Goal: Information Seeking & Learning: Find specific fact

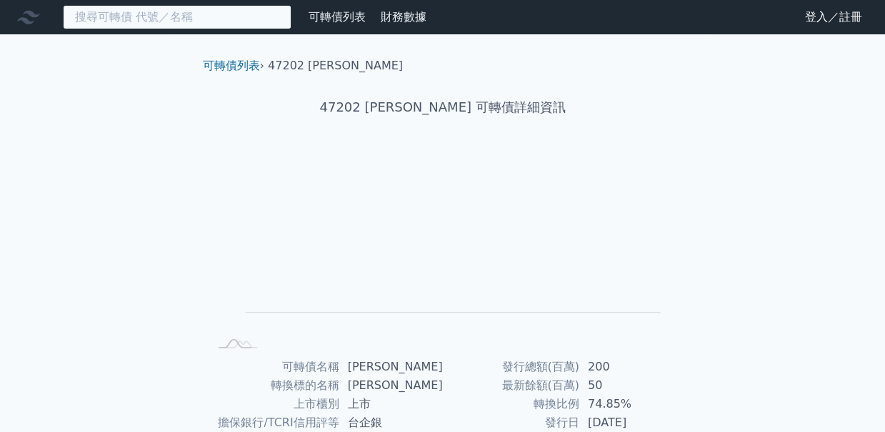
click at [219, 17] on input at bounding box center [177, 17] width 229 height 24
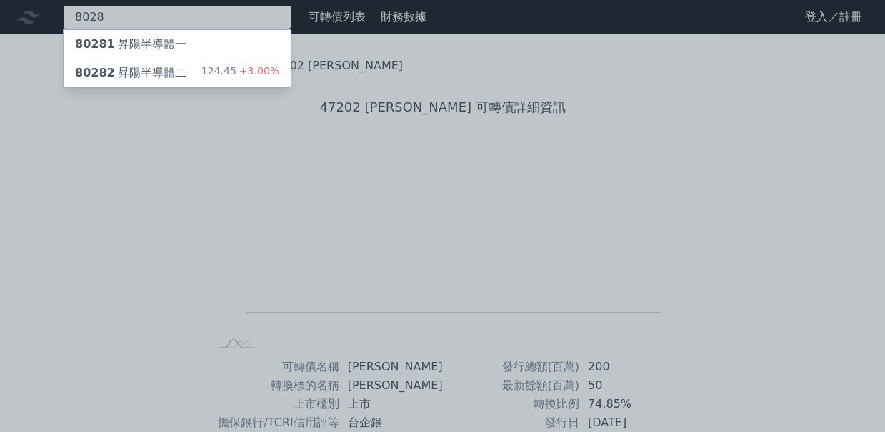
type input "8028"
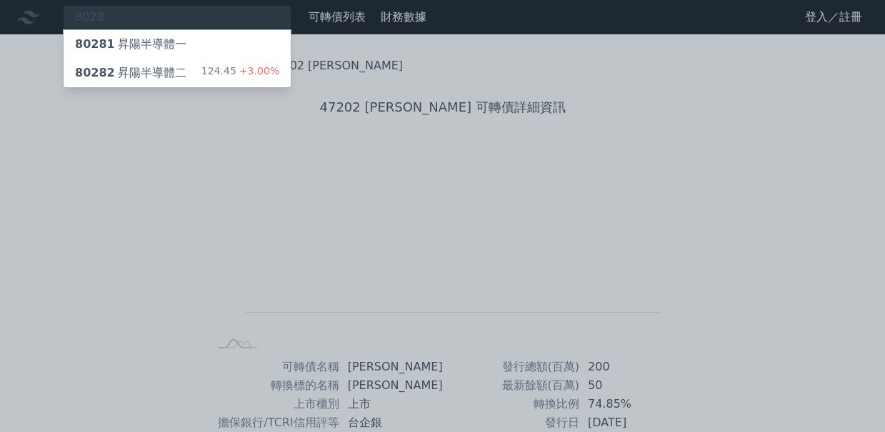
click at [184, 69] on div "80282 昇陽半導體二 124.45 +3.00%" at bounding box center [177, 73] width 227 height 29
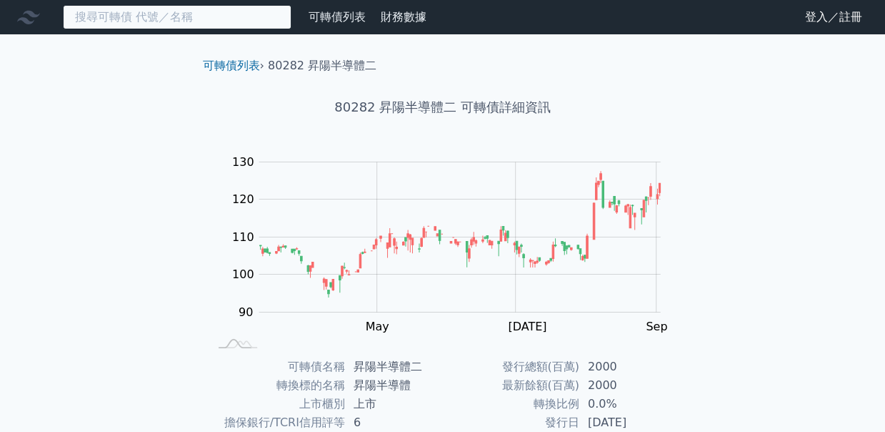
click at [215, 19] on input at bounding box center [177, 17] width 229 height 24
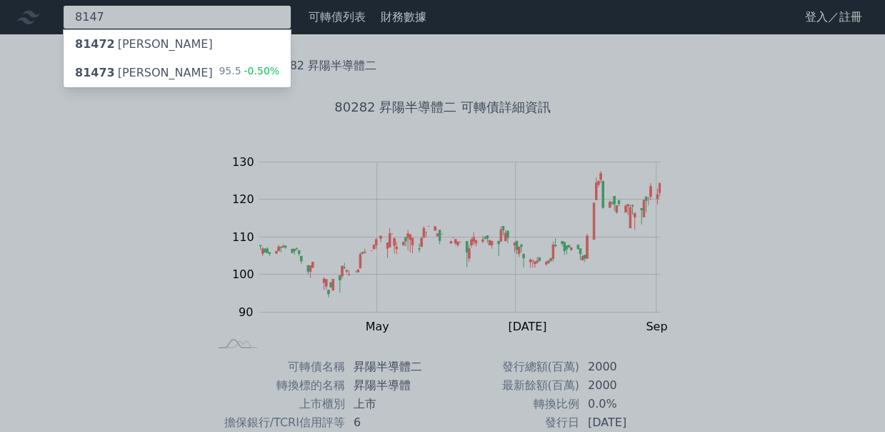
type input "8147"
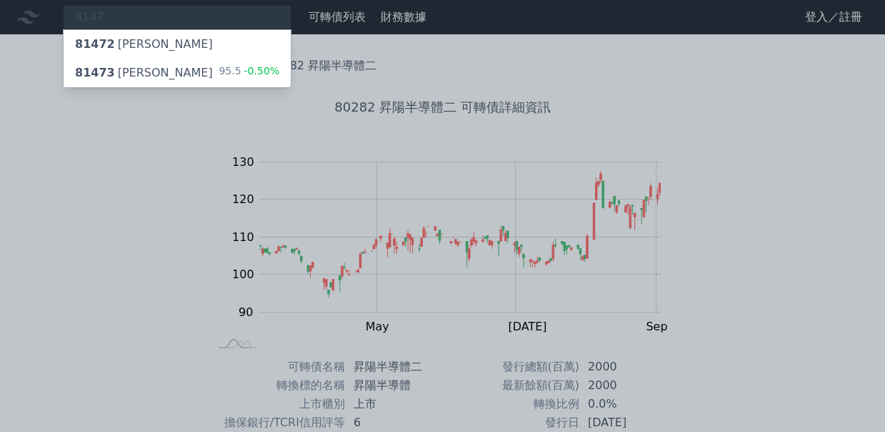
click at [226, 64] on div "95.5 -0.50%" at bounding box center [249, 72] width 61 height 17
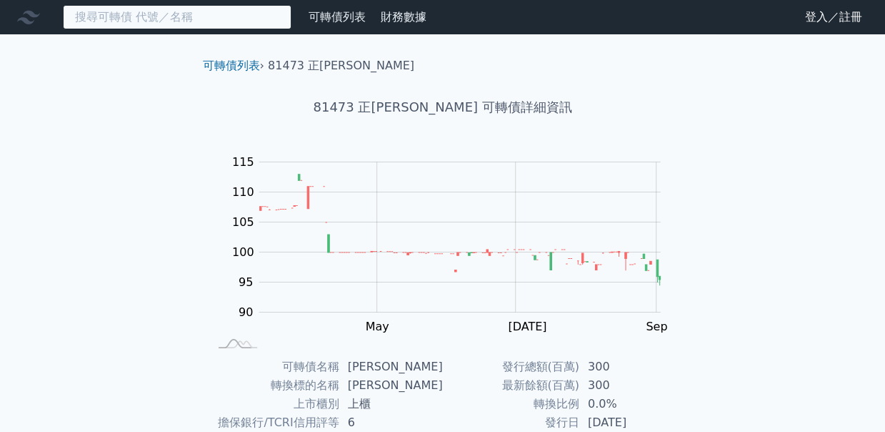
click at [142, 13] on input at bounding box center [177, 17] width 229 height 24
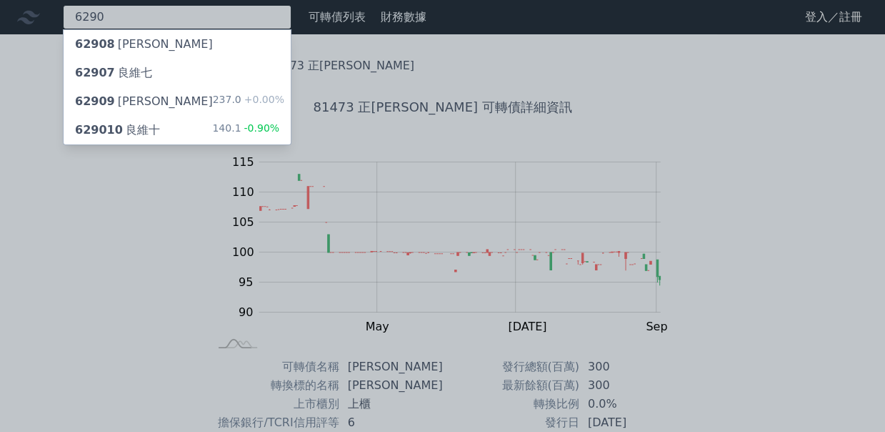
type input "6290"
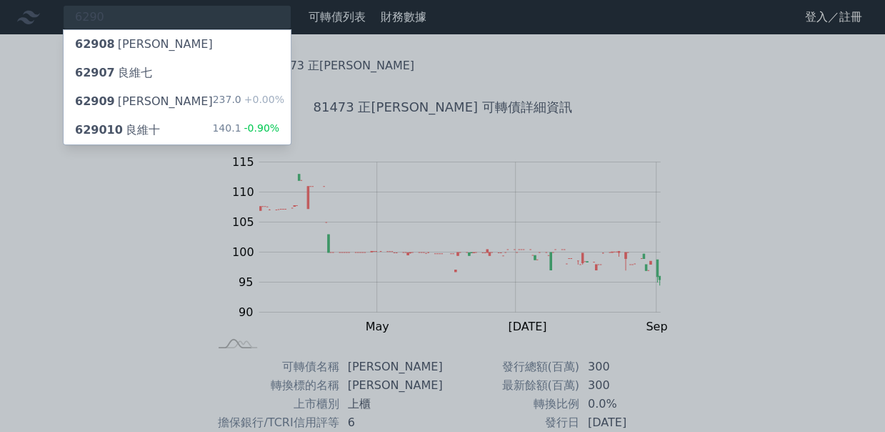
click at [214, 135] on div "629010 良維十 140.1 -0.90%" at bounding box center [177, 130] width 227 height 29
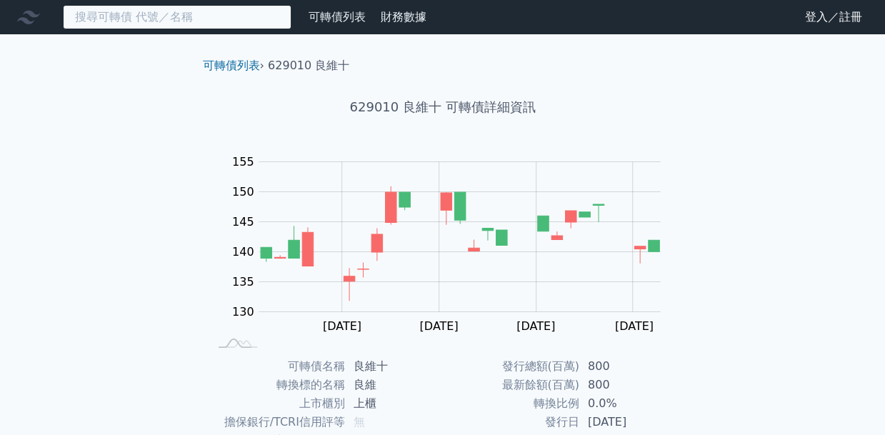
click at [184, 22] on input at bounding box center [177, 17] width 229 height 24
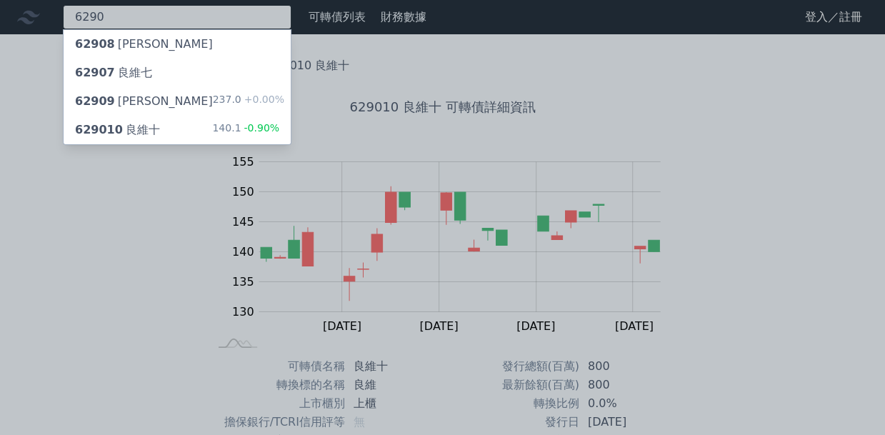
type input "6290"
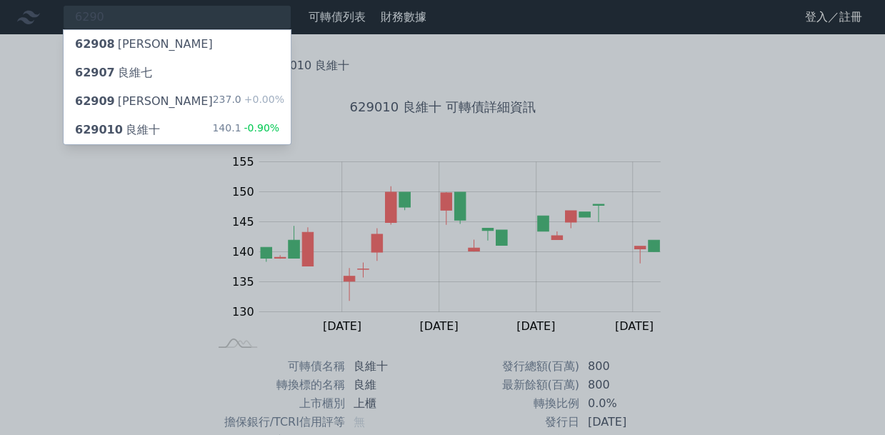
click at [239, 101] on div "237.0 +0.00%" at bounding box center [248, 101] width 71 height 17
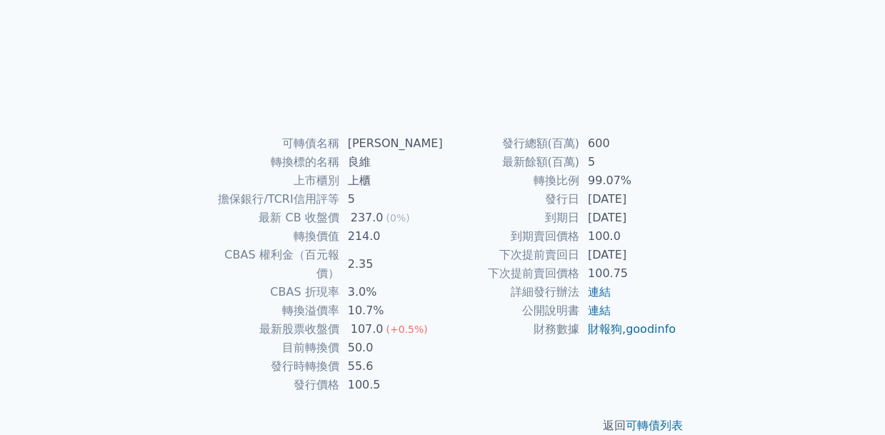
scroll to position [226, 0]
